Goal: Information Seeking & Learning: Check status

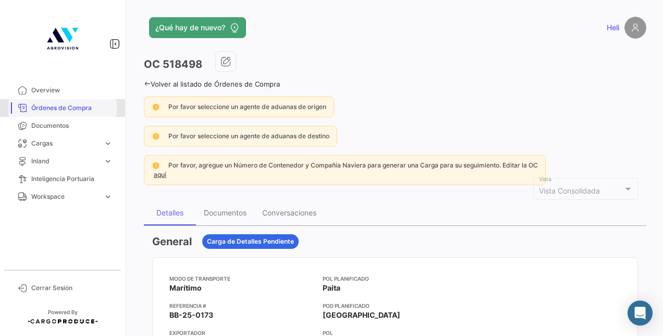
click at [85, 110] on span "Órdenes de Compra" at bounding box center [71, 107] width 81 height 9
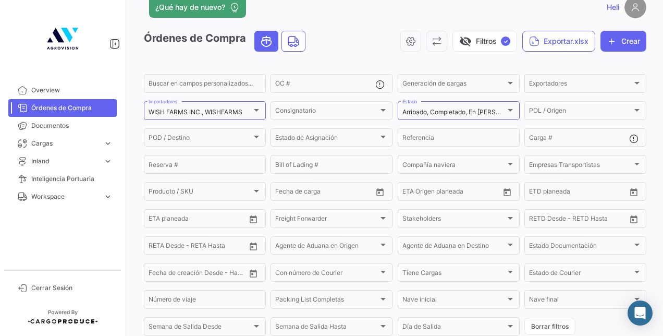
scroll to position [24, 0]
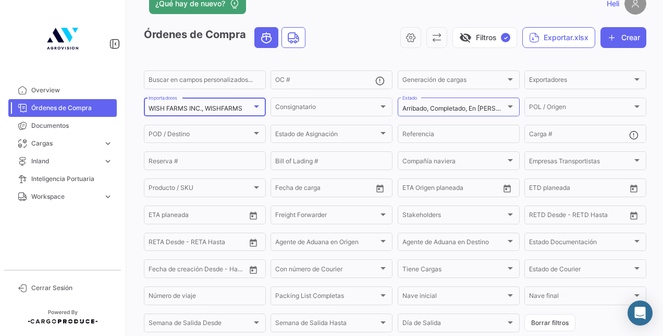
click at [257, 110] on div at bounding box center [256, 106] width 9 height 8
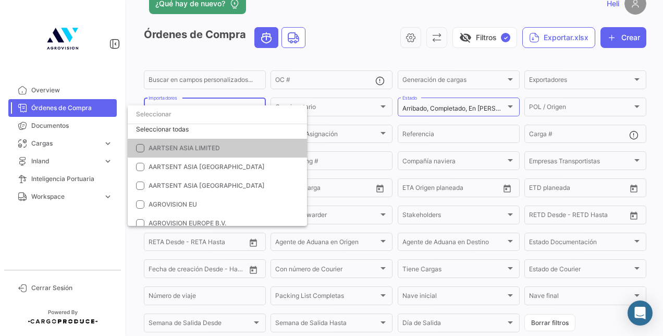
scroll to position [0, 0]
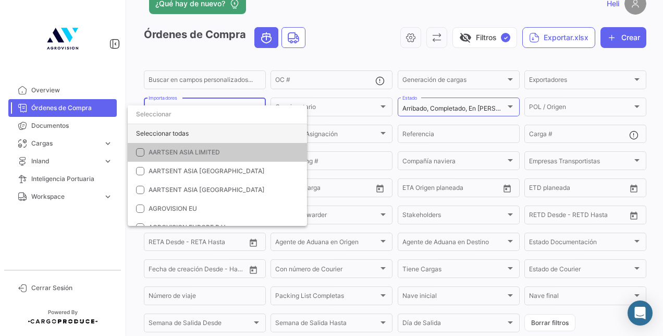
click at [142, 137] on div "Seleccionar todas" at bounding box center [217, 133] width 179 height 19
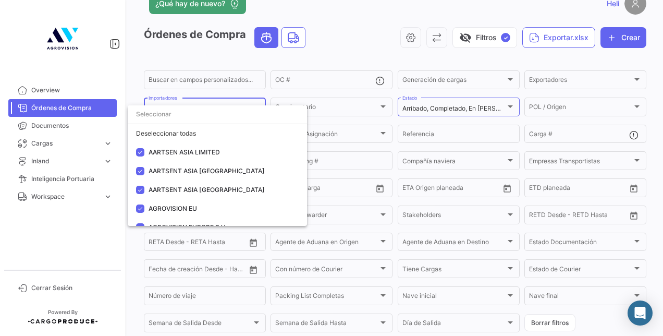
click at [147, 60] on div at bounding box center [331, 168] width 663 height 336
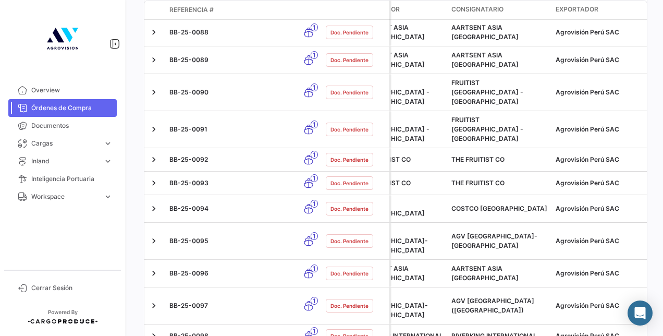
scroll to position [2589, 0]
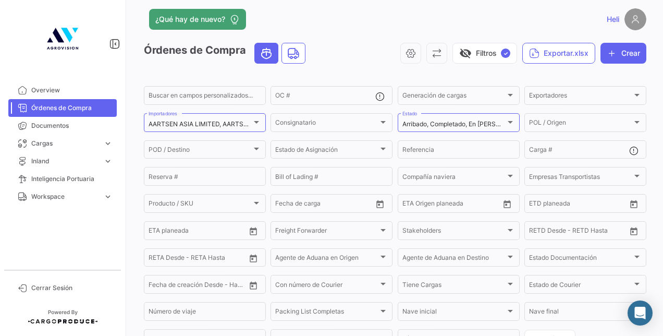
scroll to position [0, 0]
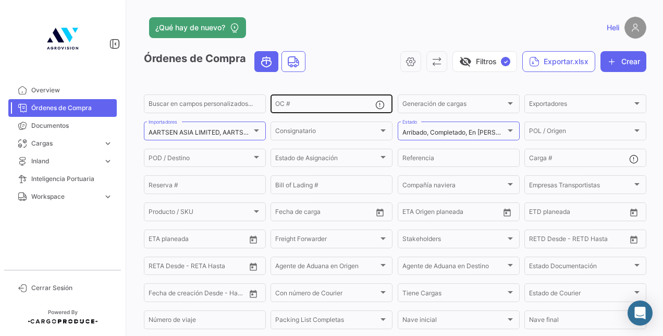
click at [302, 103] on input "OC #" at bounding box center [325, 105] width 100 height 7
type input "514826"
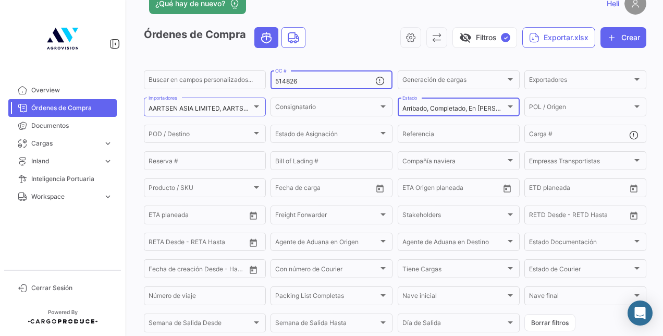
scroll to position [133, 0]
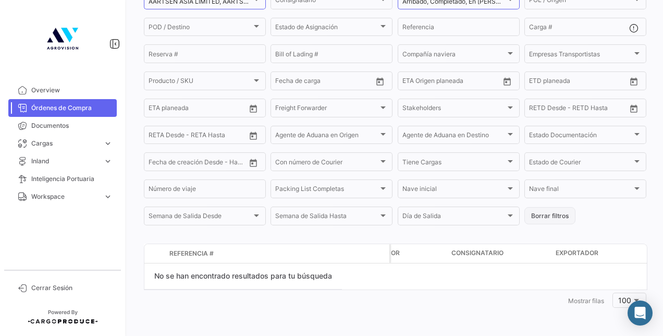
click at [555, 221] on button "Borrar filtros" at bounding box center [549, 215] width 51 height 17
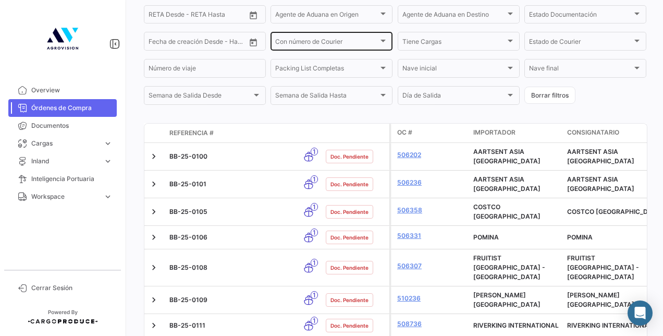
scroll to position [0, 0]
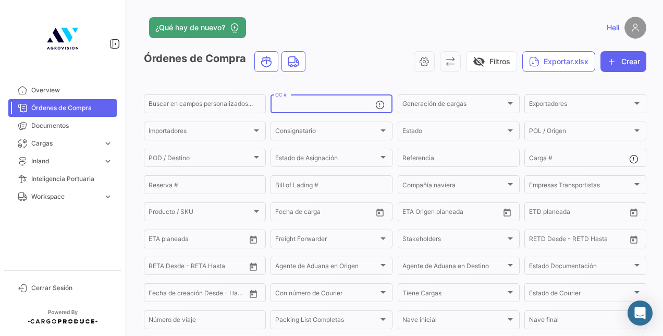
click at [288, 107] on input "OC #" at bounding box center [325, 105] width 100 height 7
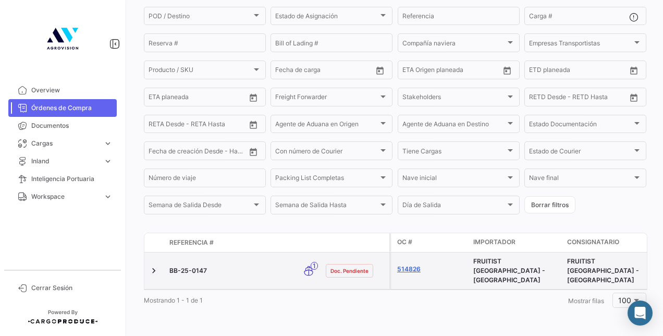
type input "514826"
click at [412, 264] on link "514826" at bounding box center [431, 268] width 68 height 9
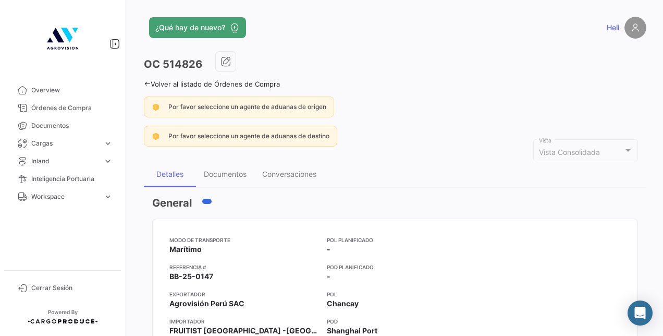
click at [152, 78] on div "Volver al listado de Órdenes de Compra" at bounding box center [395, 82] width 502 height 11
click at [151, 79] on div "Volver al listado de Órdenes de Compra" at bounding box center [395, 82] width 502 height 11
click at [149, 82] on icon at bounding box center [147, 83] width 7 height 7
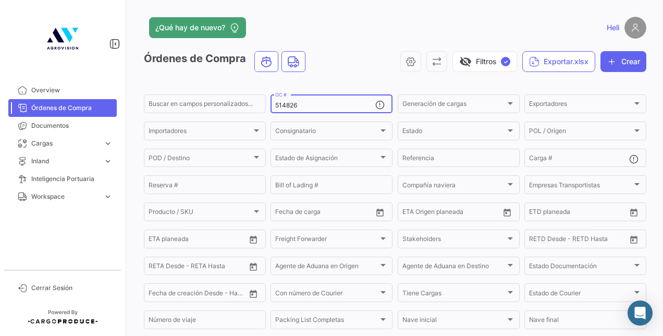
click at [299, 103] on input "514826" at bounding box center [325, 105] width 100 height 7
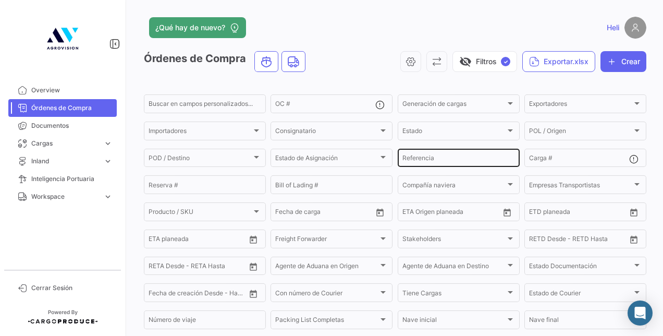
click at [429, 152] on div "Referencia" at bounding box center [458, 157] width 113 height 20
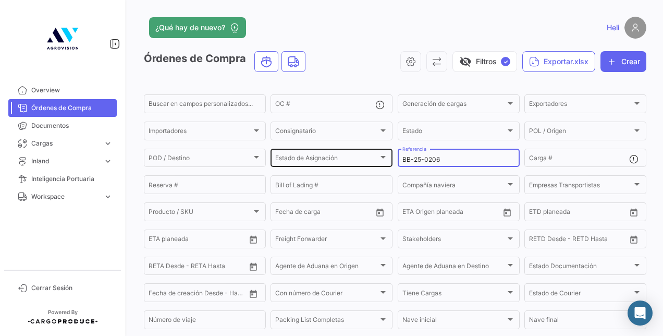
click at [369, 157] on div "Estado de Asignación" at bounding box center [326, 159] width 103 height 7
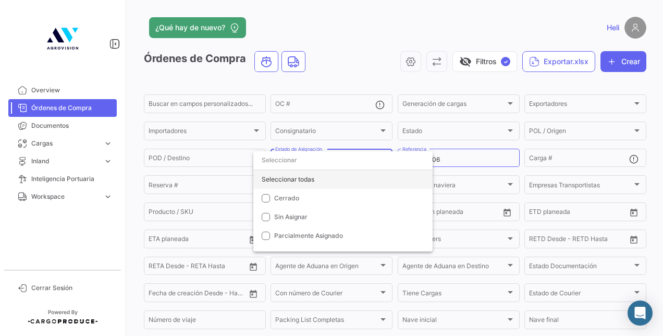
click at [314, 177] on div "Seleccionar todas" at bounding box center [342, 179] width 179 height 19
click at [334, 78] on div at bounding box center [331, 168] width 663 height 336
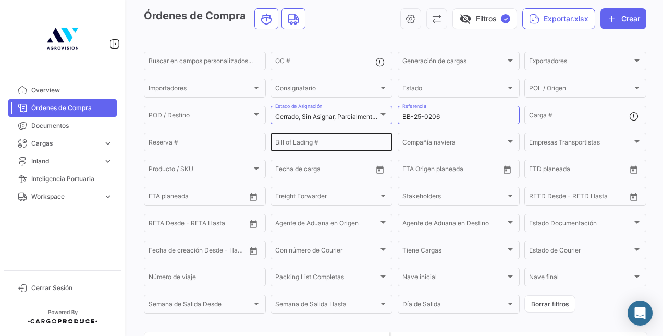
scroll to position [36, 0]
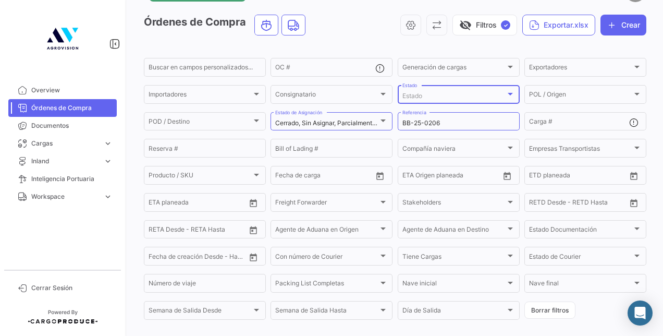
click at [500, 94] on div "Estado" at bounding box center [453, 95] width 103 height 7
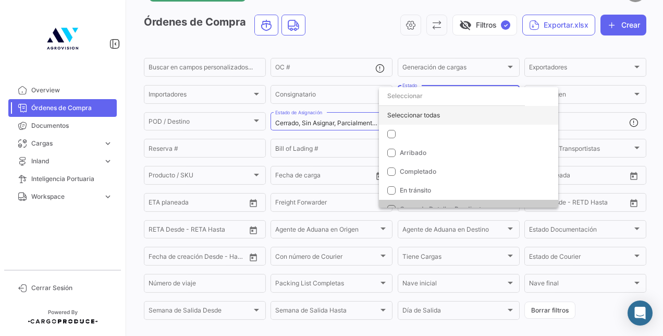
click at [400, 113] on div "Seleccionar todas" at bounding box center [468, 115] width 179 height 19
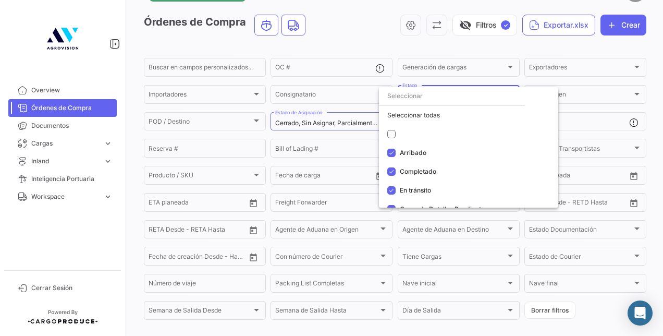
click at [367, 43] on div at bounding box center [331, 168] width 663 height 336
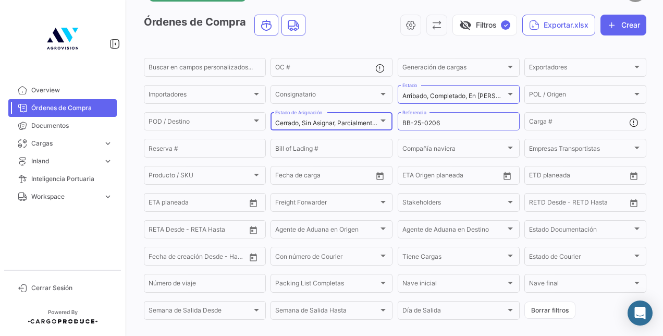
click at [379, 123] on div at bounding box center [382, 121] width 9 height 8
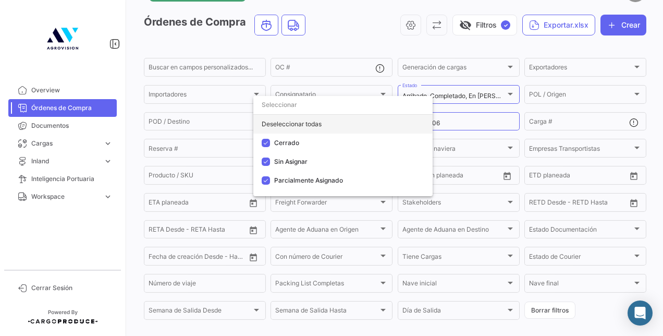
click at [348, 123] on div "Deseleccionar todas" at bounding box center [342, 124] width 179 height 19
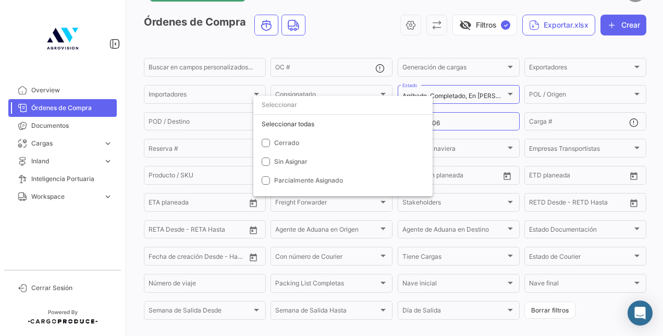
click at [334, 44] on div at bounding box center [331, 168] width 663 height 336
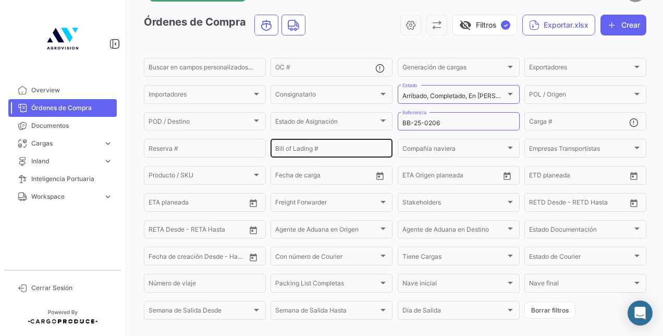
scroll to position [133, 0]
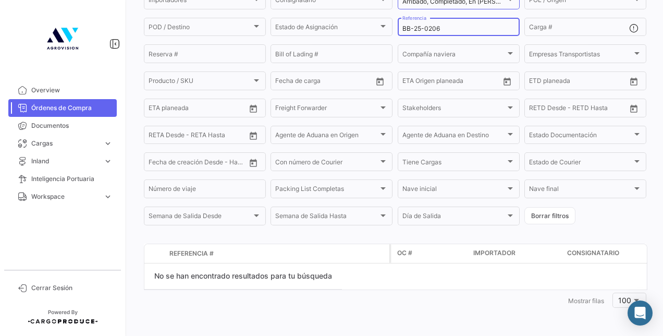
click at [444, 25] on input "BB-25-0206" at bounding box center [458, 28] width 113 height 7
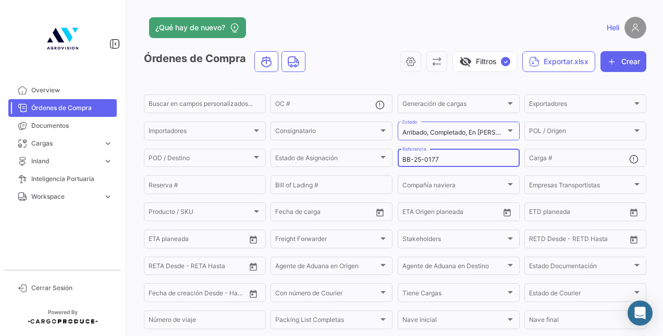
type input "BB-25-0177"
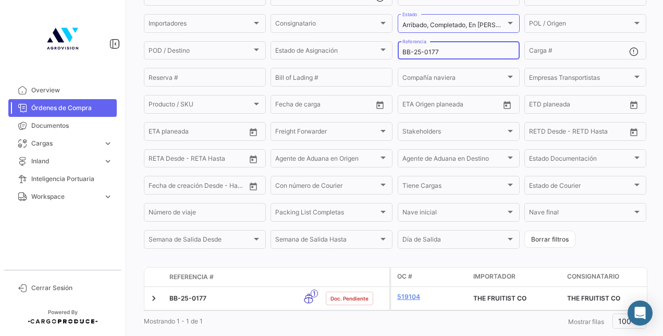
scroll to position [139, 0]
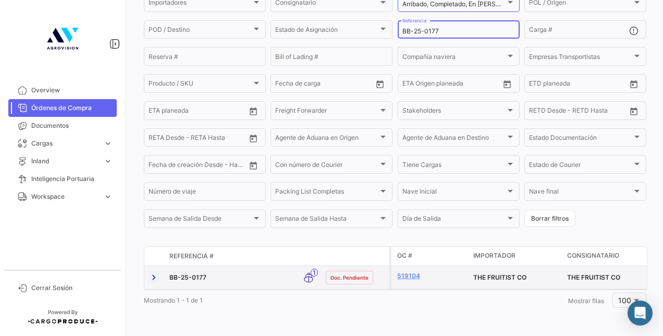
click at [155, 272] on link at bounding box center [154, 277] width 10 height 10
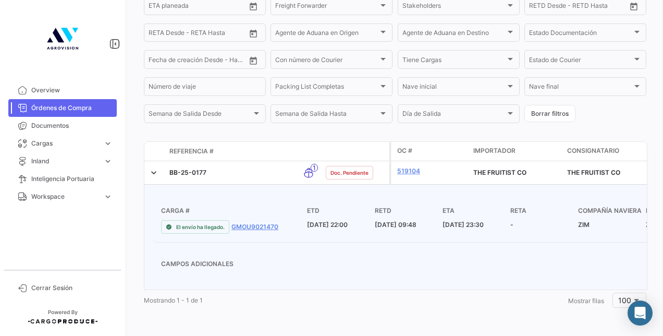
scroll to position [0, 0]
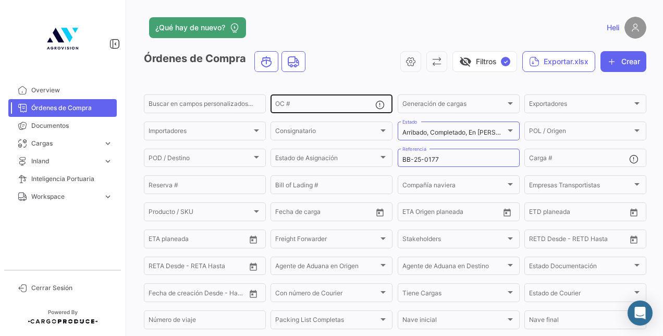
click at [318, 105] on input "OC #" at bounding box center [325, 105] width 100 height 7
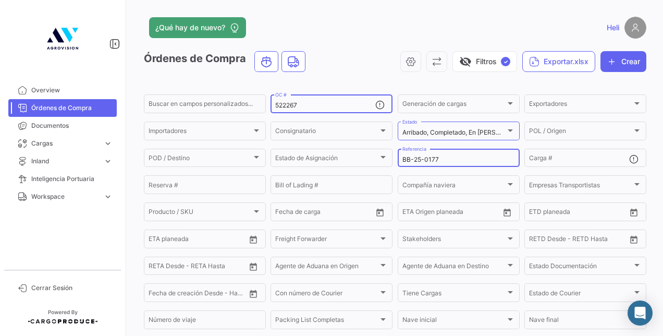
type input "522267"
drag, startPoint x: 461, startPoint y: 161, endPoint x: 318, endPoint y: 174, distance: 143.4
click at [318, 174] on form "Buscar en [PERSON_NAME] personalizados... 522267 OC # Generación [PERSON_NAME] …" at bounding box center [395, 225] width 502 height 265
click at [303, 108] on input "522267" at bounding box center [325, 105] width 100 height 7
type input "522607"
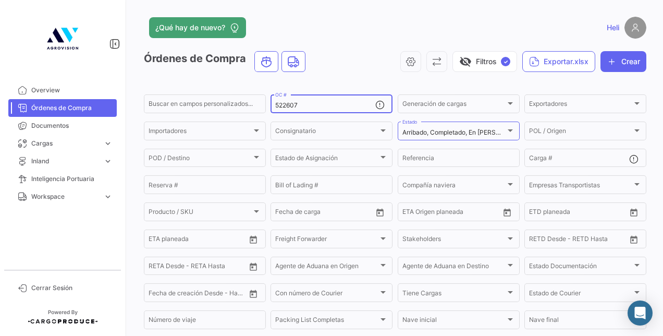
scroll to position [133, 0]
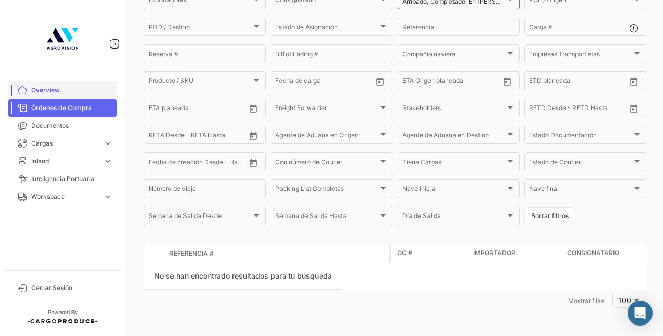
click at [75, 94] on span "Overview" at bounding box center [71, 89] width 81 height 9
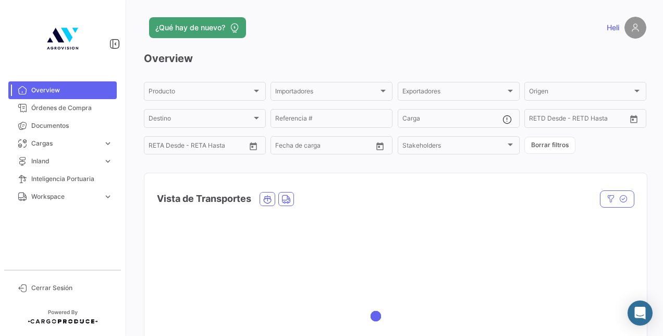
click at [613, 212] on div "Vista de Transportes" at bounding box center [395, 192] width 502 height 39
click at [619, 202] on icon "button" at bounding box center [623, 198] width 8 height 8
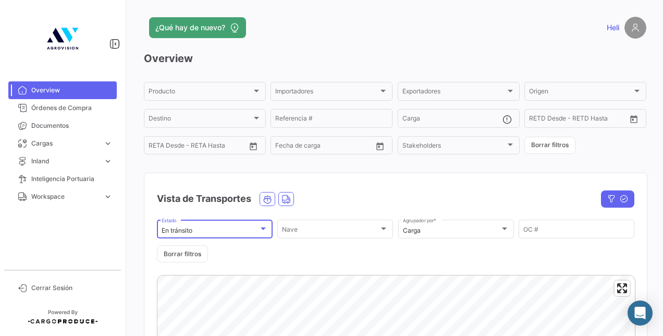
click at [231, 230] on div "En tránsito" at bounding box center [210, 230] width 97 height 7
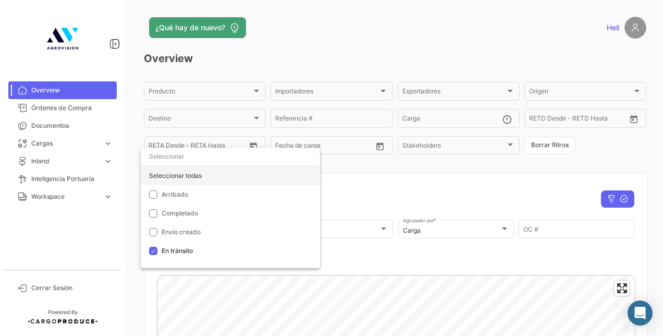
click at [184, 180] on div "Seleccionar todas" at bounding box center [230, 175] width 179 height 19
click at [537, 225] on div at bounding box center [331, 168] width 663 height 336
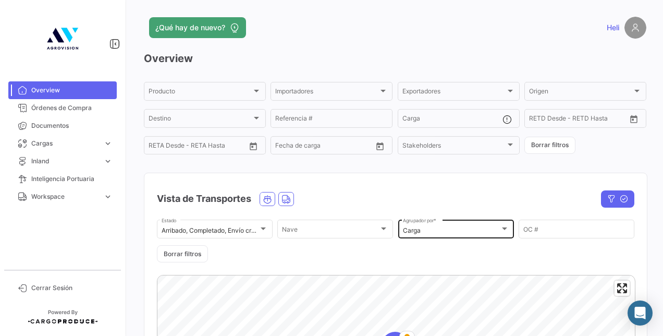
click at [479, 226] on div "Carga Agrupador por *" at bounding box center [456, 228] width 106 height 20
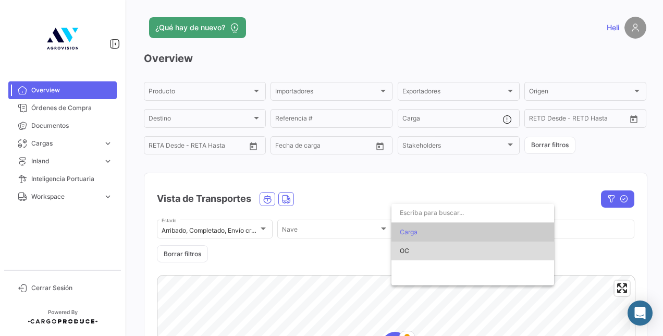
click at [424, 249] on span "OC" at bounding box center [473, 250] width 146 height 19
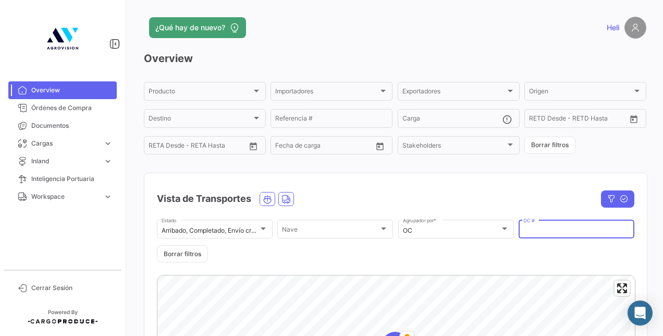
click at [550, 233] on input "OC #" at bounding box center [576, 230] width 106 height 7
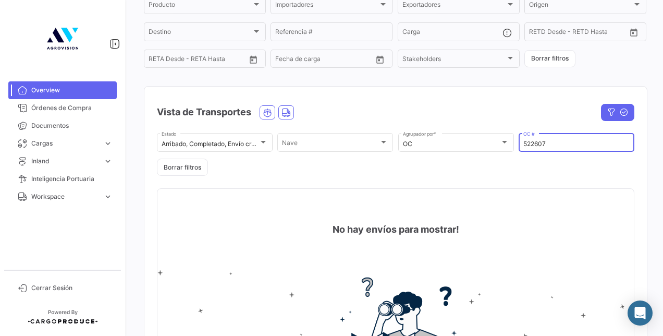
scroll to position [100, 0]
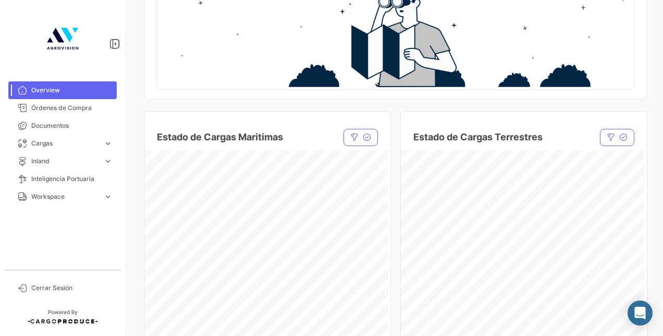
type input "522651"
